Goal: Information Seeking & Learning: Learn about a topic

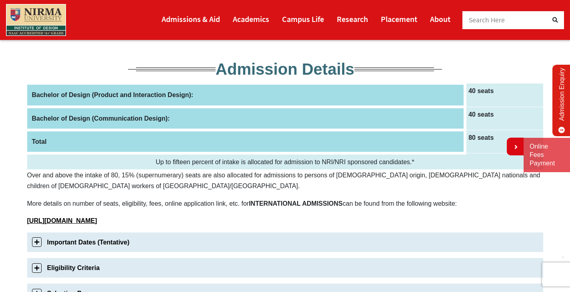
scroll to position [240, 0]
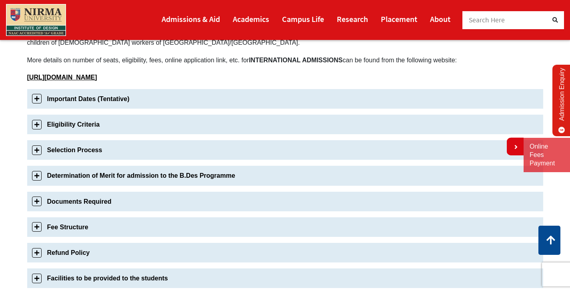
click at [32, 98] on link "Important Dates (Tentative)" at bounding box center [285, 99] width 516 height 20
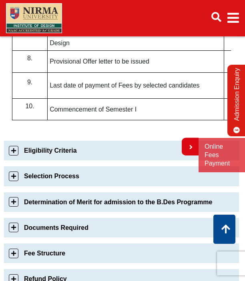
scroll to position [561, 0]
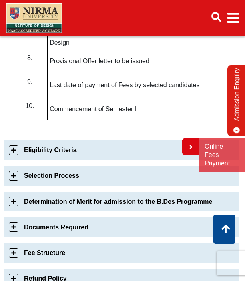
click at [12, 152] on link "Eligibility Criteria" at bounding box center [121, 150] width 235 height 20
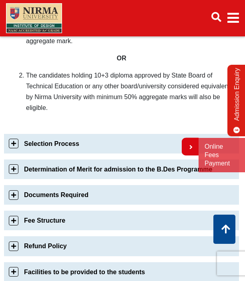
scroll to position [439, 0]
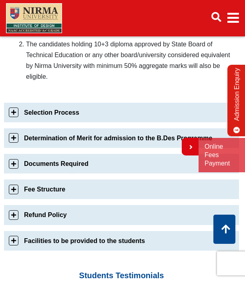
click at [15, 106] on link "Selection Process" at bounding box center [121, 113] width 235 height 20
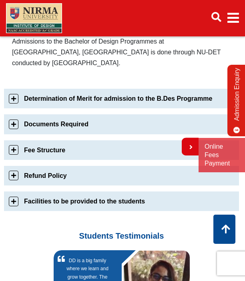
scroll to position [810, 0]
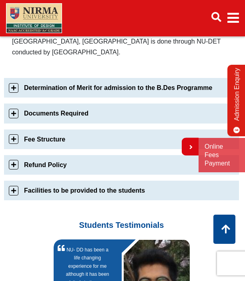
click at [12, 78] on link "Determination of Merit for admission to the B.Des Programme" at bounding box center [121, 88] width 235 height 20
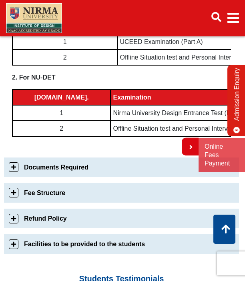
scroll to position [531, 0]
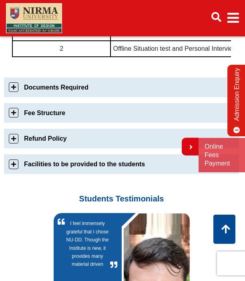
click at [14, 96] on link "Documents Required" at bounding box center [121, 88] width 235 height 20
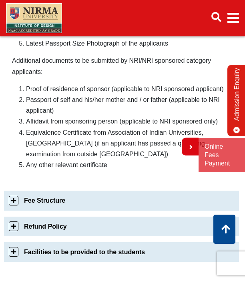
scroll to position [557, 0]
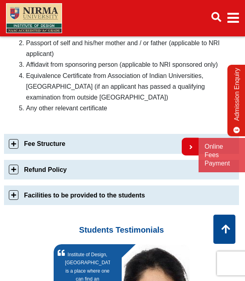
click at [16, 141] on link "Fee Structure" at bounding box center [121, 144] width 235 height 20
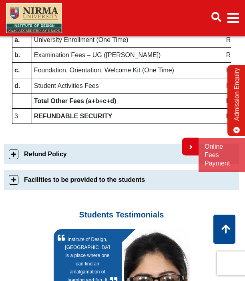
click at [13, 160] on div "Important Dates (Tentative) Sr No Details Dates for Candidates 1. Commencement …" at bounding box center [121, 12] width 235 height 365
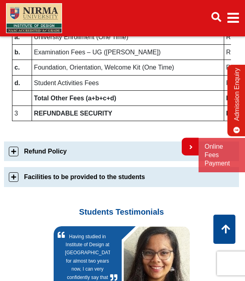
scroll to position [542, 0]
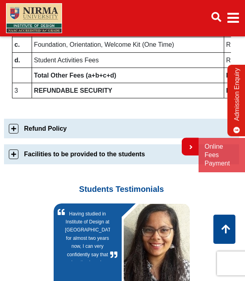
click at [9, 128] on link "Refund Policy" at bounding box center [121, 129] width 235 height 20
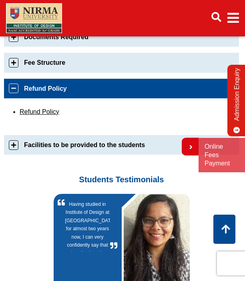
scroll to position [448, 0]
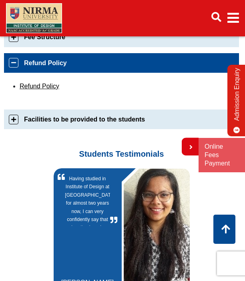
click at [12, 116] on link "Facilities to be provided to the students" at bounding box center [121, 120] width 235 height 20
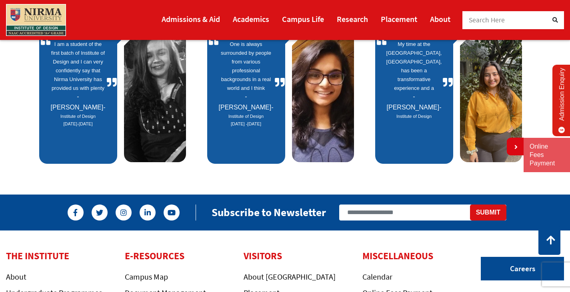
scroll to position [331, 0]
